Goal: Task Accomplishment & Management: Use online tool/utility

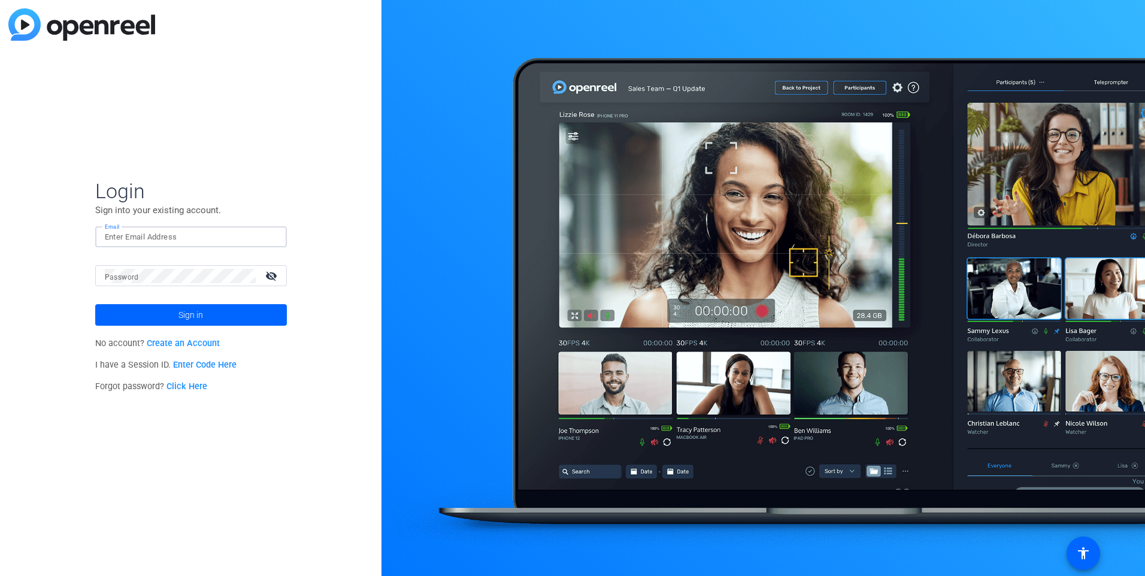
click at [255, 239] on input "Email" at bounding box center [191, 237] width 172 height 14
type input "[EMAIL_ADDRESS][DOMAIN_NAME]"
click at [216, 308] on span at bounding box center [191, 315] width 192 height 29
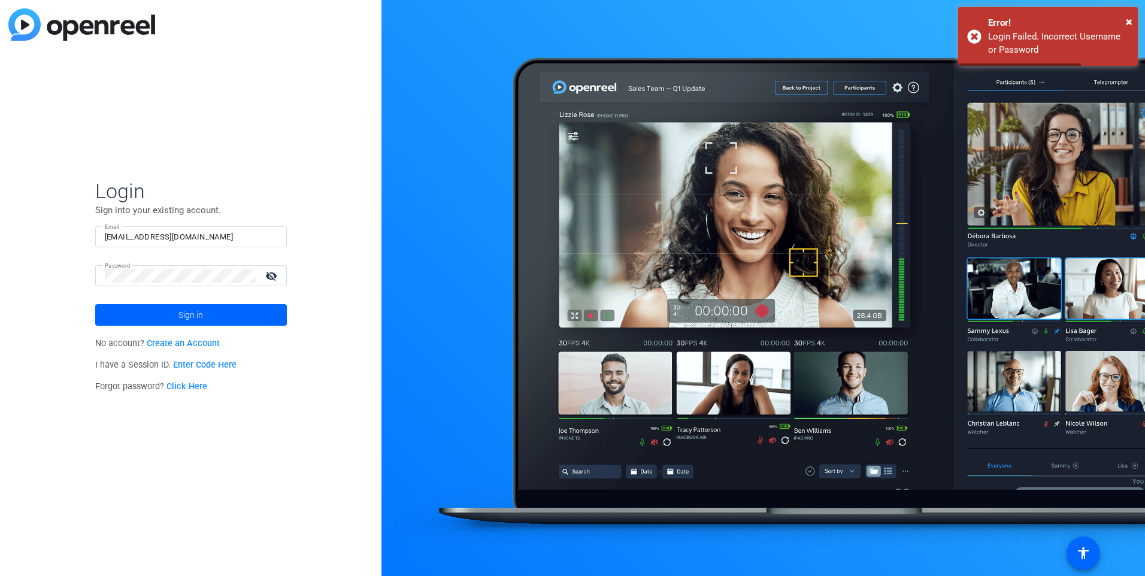
click at [205, 364] on link "Enter Code Here" at bounding box center [204, 365] width 63 height 10
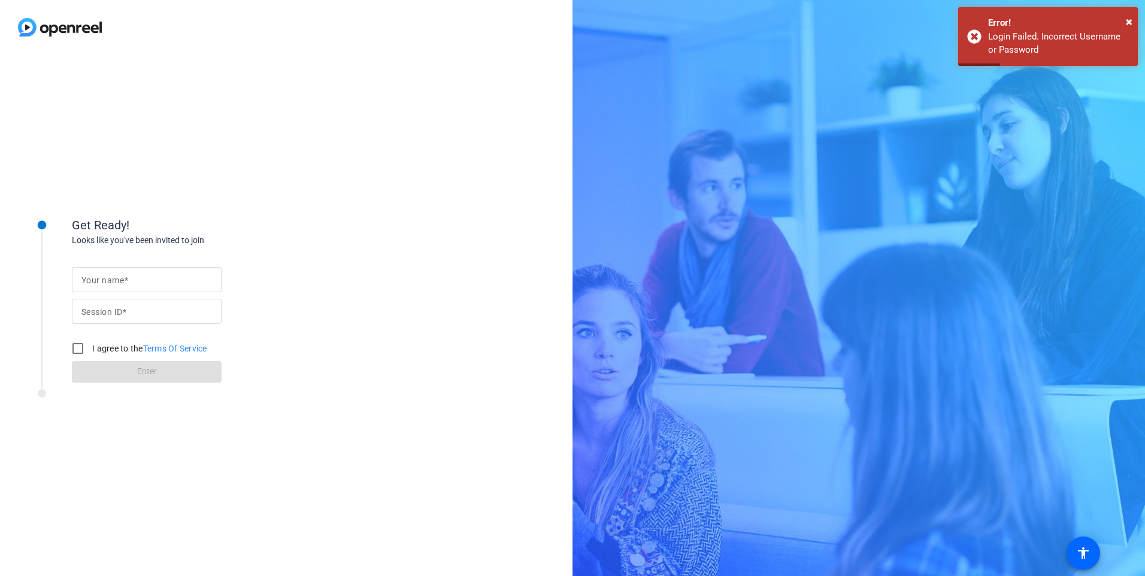
click at [129, 276] on input "Your name" at bounding box center [146, 279] width 131 height 14
type input "[PERSON_NAME]"
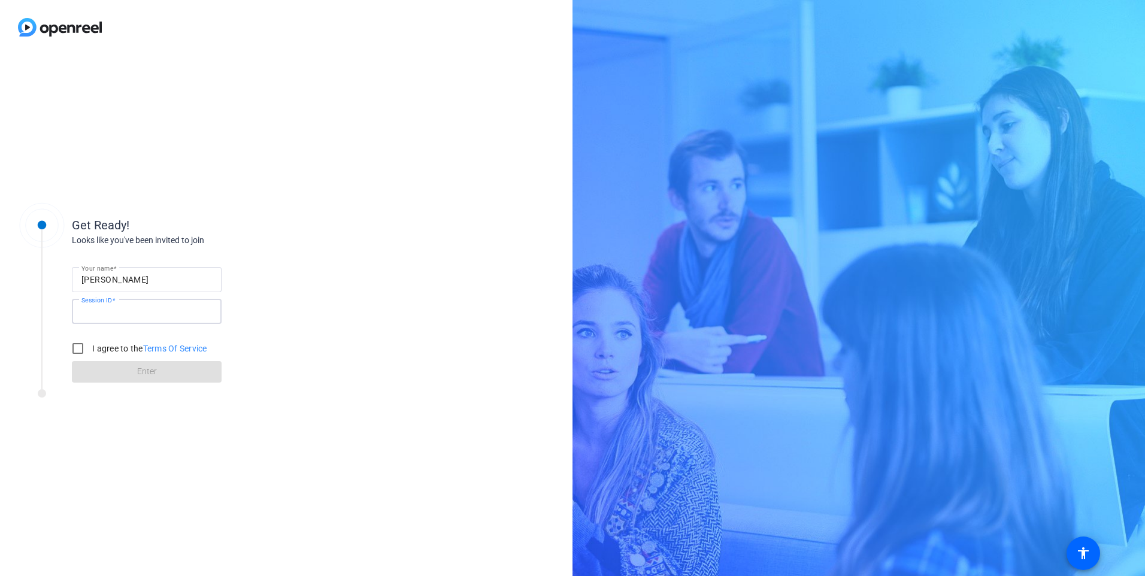
click at [140, 311] on input "Session ID" at bounding box center [146, 311] width 131 height 14
paste input "CC-25003-01"
type input "CC-25003-01"
click at [114, 346] on label "I agree to the Terms Of Service" at bounding box center [148, 349] width 117 height 12
click at [90, 346] on input "I agree to the Terms Of Service" at bounding box center [78, 349] width 24 height 24
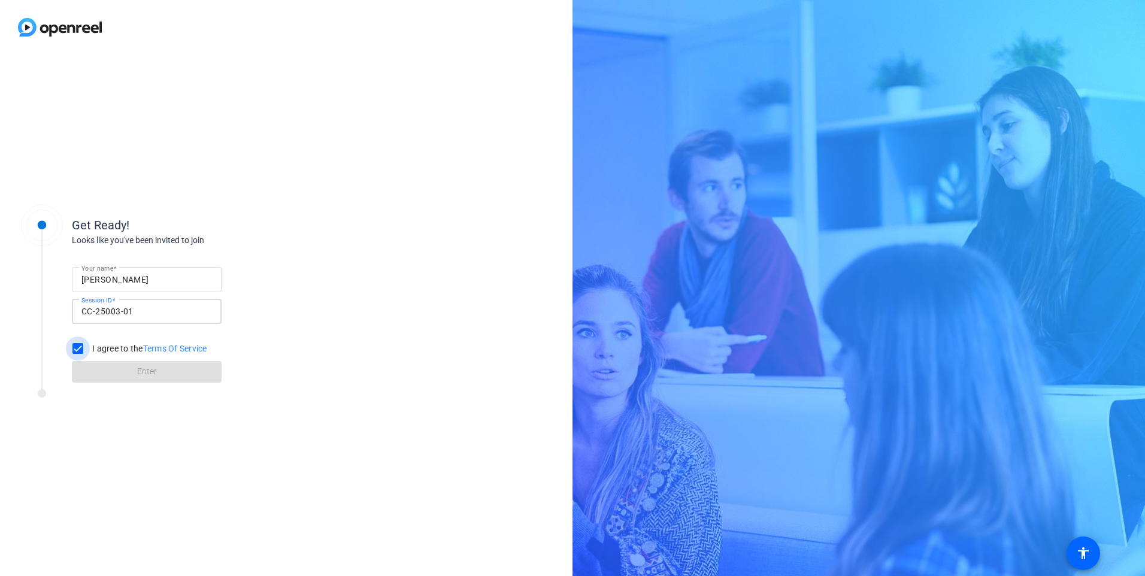
checkbox input "true"
click at [130, 358] on span at bounding box center [147, 371] width 150 height 29
